Goal: Browse casually

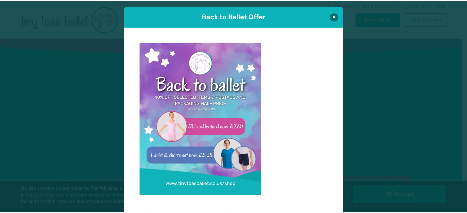
scroll to position [6, 0]
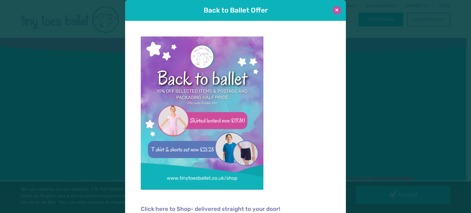
click at [333, 11] on button at bounding box center [337, 10] width 8 height 8
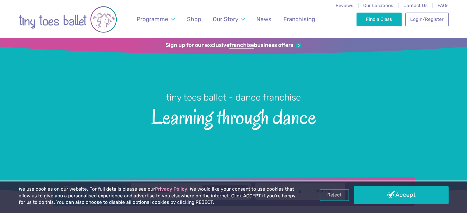
drag, startPoint x: 108, startPoint y: 21, endPoint x: 89, endPoint y: 21, distance: 19.3
click at [89, 21] on img at bounding box center [68, 19] width 98 height 31
click at [100, 18] on img at bounding box center [68, 19] width 98 height 31
